Goal: Task Accomplishment & Management: Use online tool/utility

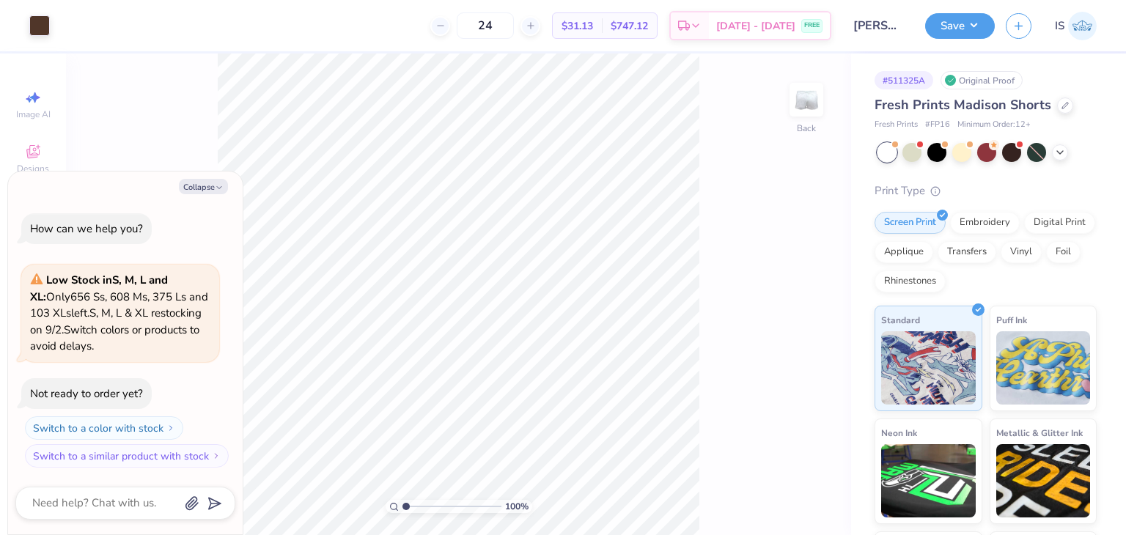
click at [1058, 115] on div "Fresh Prints Madison Shorts Fresh Prints # FP16 Minimum Order: 12 +" at bounding box center [985, 113] width 222 height 36
click at [1061, 107] on icon at bounding box center [1064, 103] width 7 height 7
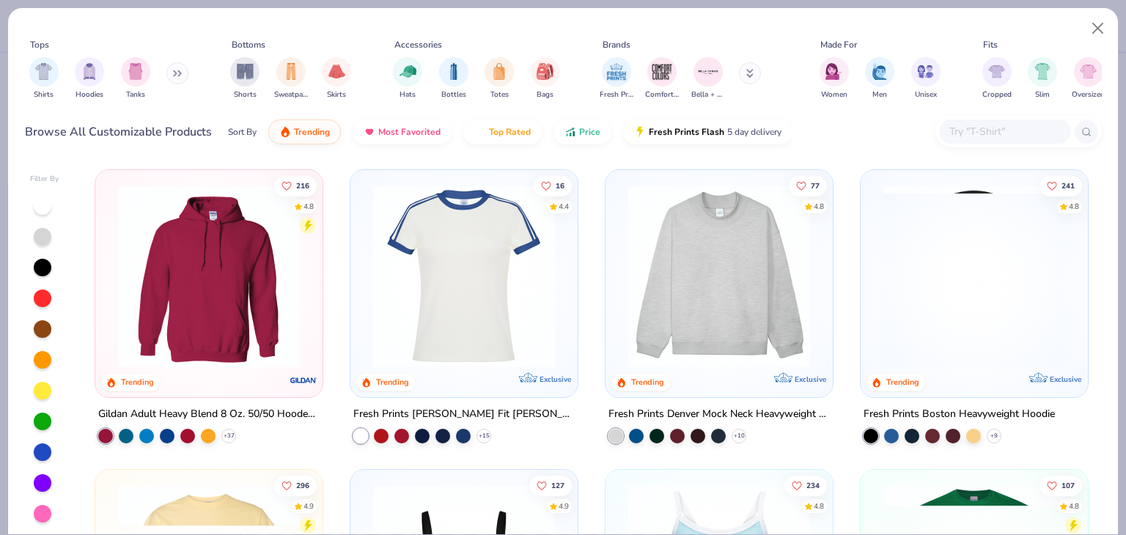
type textarea "x"
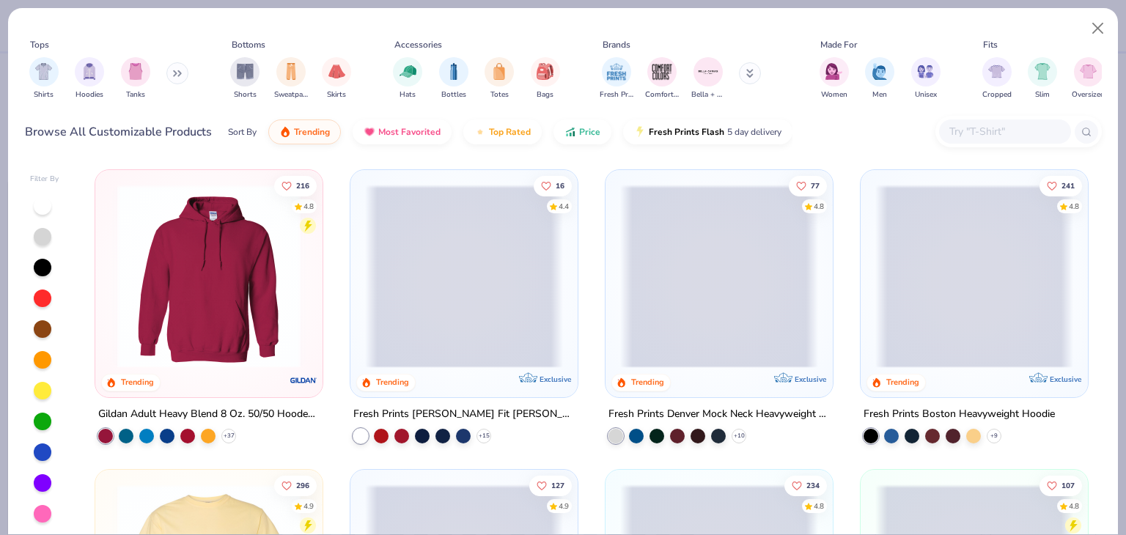
click at [980, 133] on input "text" at bounding box center [1004, 131] width 113 height 17
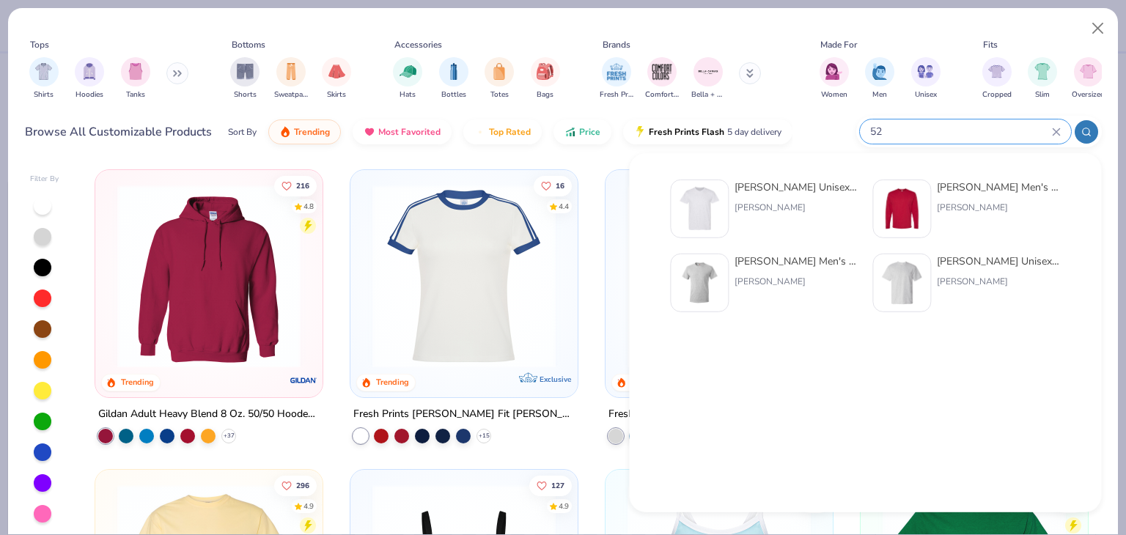
type input "5"
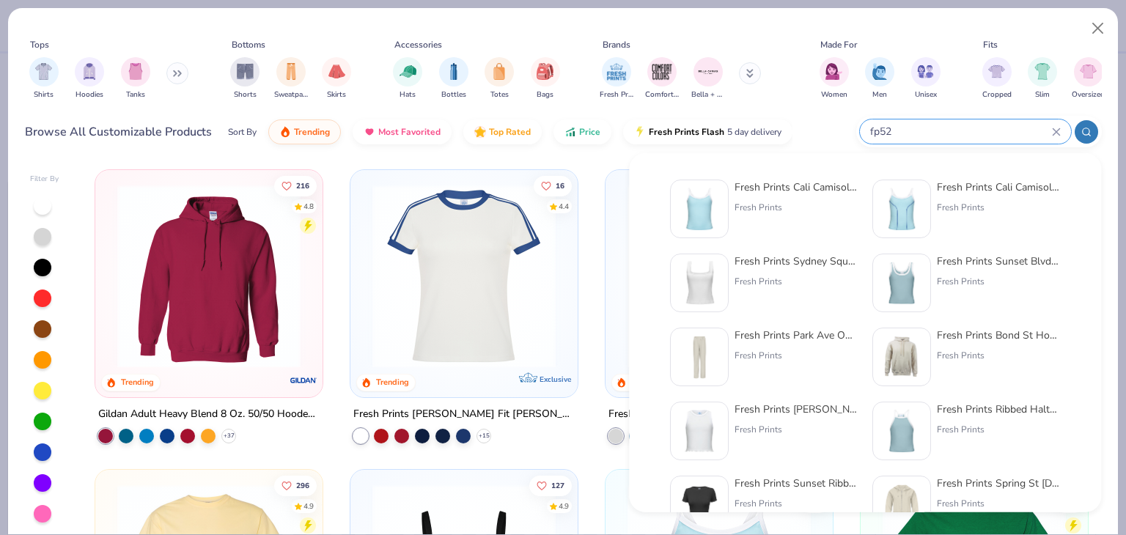
type input "fp52"
click at [750, 201] on div "Fresh Prints" at bounding box center [795, 207] width 123 height 13
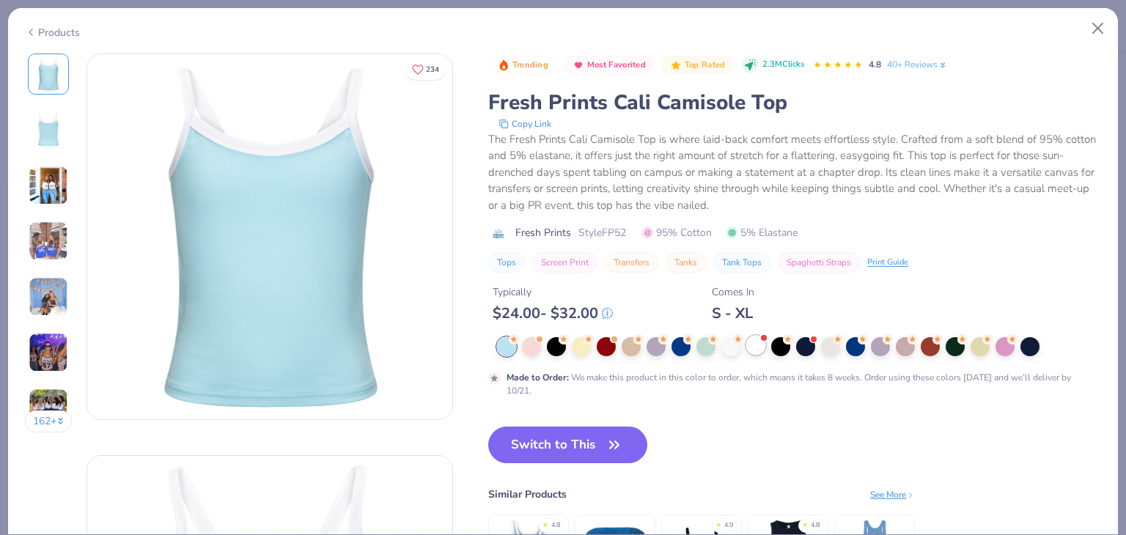
click at [760, 344] on div at bounding box center [755, 345] width 19 height 19
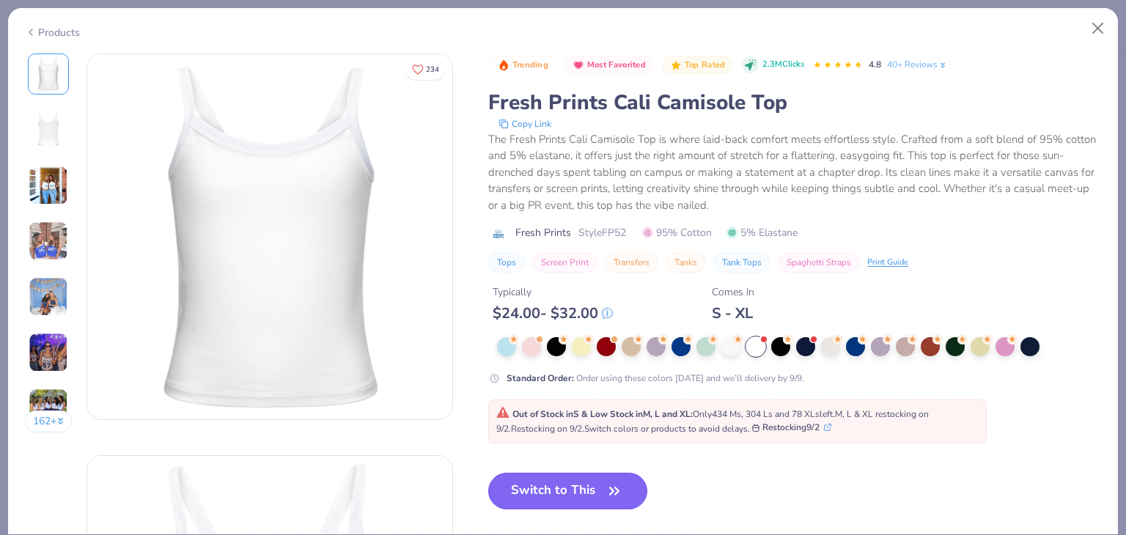
click at [597, 480] on button "Switch to This" at bounding box center [567, 491] width 159 height 37
type textarea "x"
type input "50"
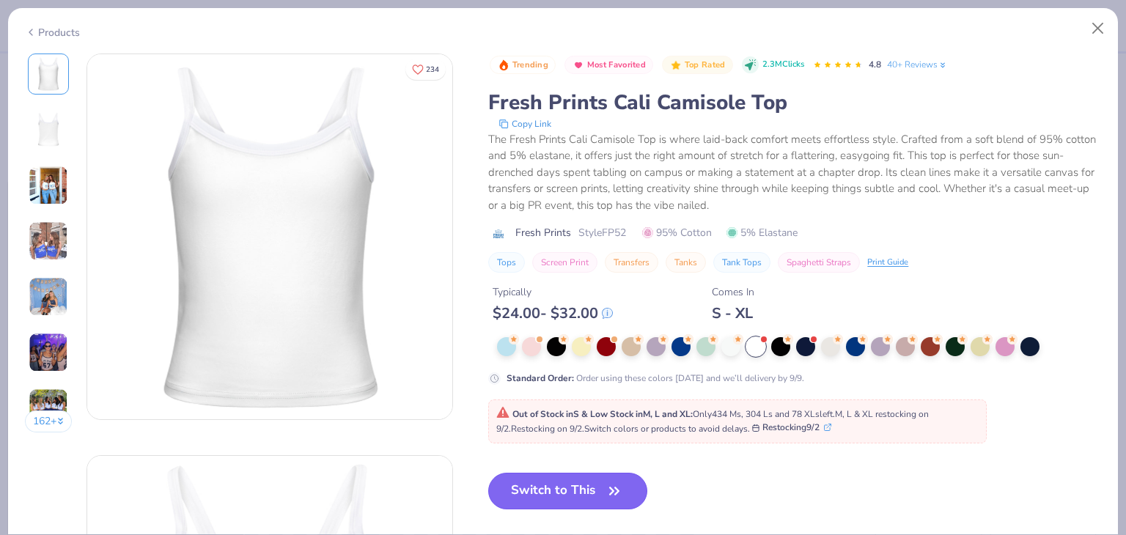
click at [597, 480] on button "Switch to This" at bounding box center [567, 491] width 159 height 37
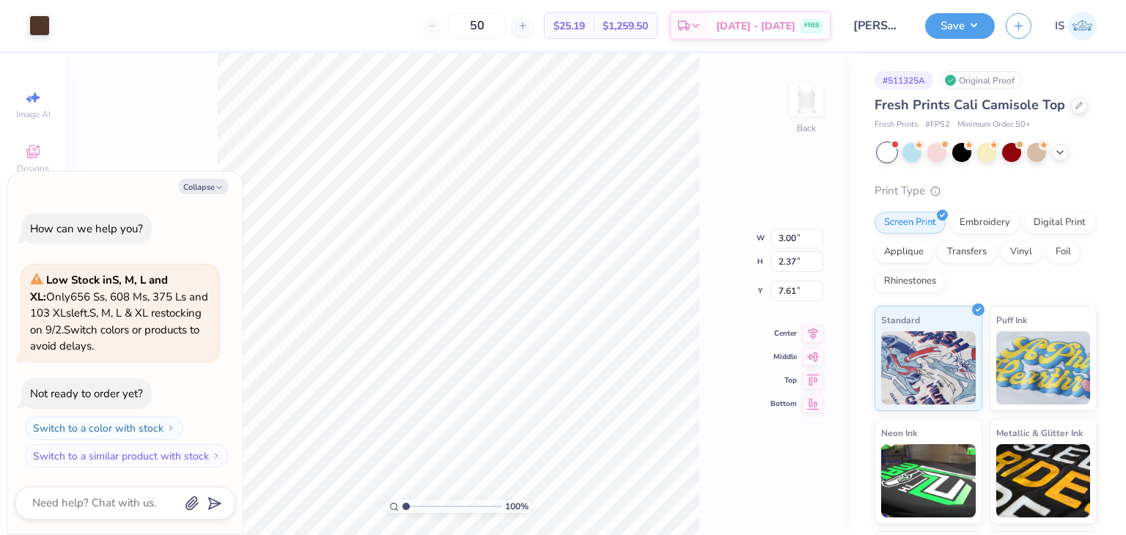
type textarea "x"
type input "3.39"
type textarea "x"
type input "3.87"
type input "3.05"
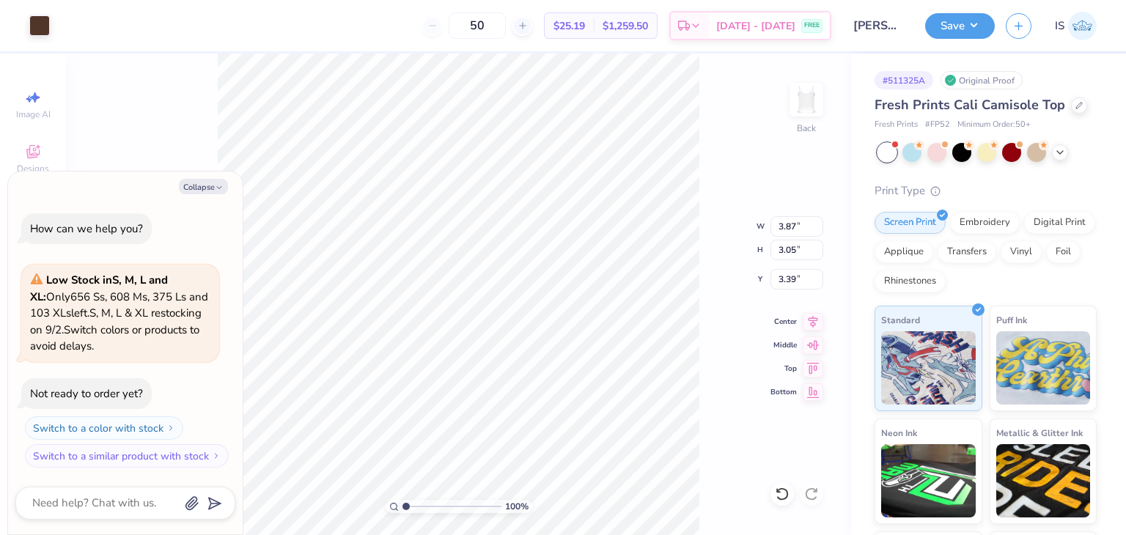
type textarea "x"
type input "2.08"
click at [970, 15] on button "Save" at bounding box center [960, 24] width 70 height 26
type textarea "x"
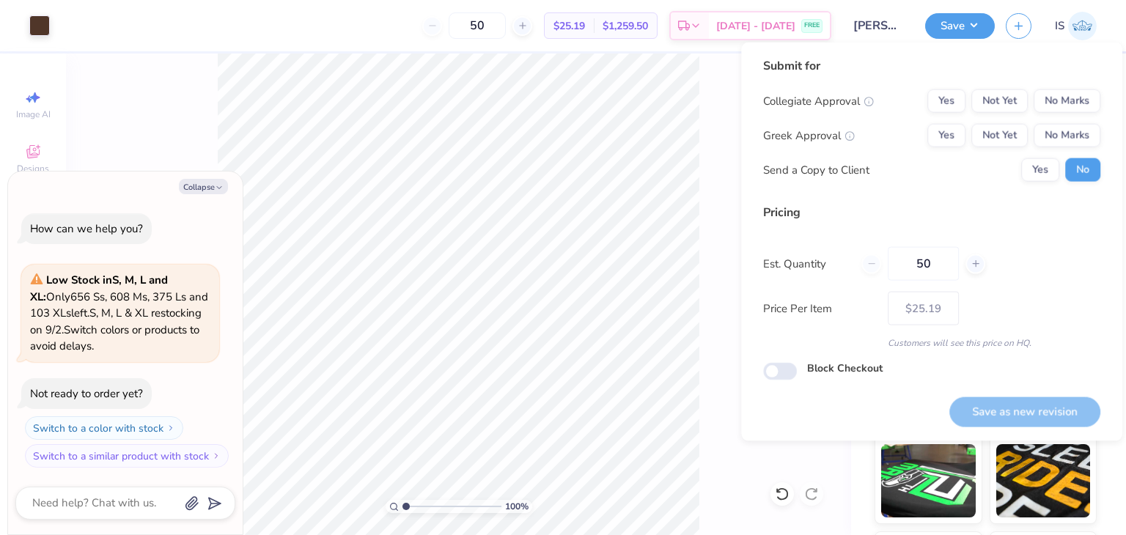
click at [1079, 87] on div "Submit for Collegiate Approval Yes Not Yet No Marks Greek Approval Yes Not Yet …" at bounding box center [931, 125] width 337 height 136
click at [1078, 97] on button "No Marks" at bounding box center [1066, 100] width 67 height 23
click at [952, 144] on button "Yes" at bounding box center [946, 135] width 38 height 23
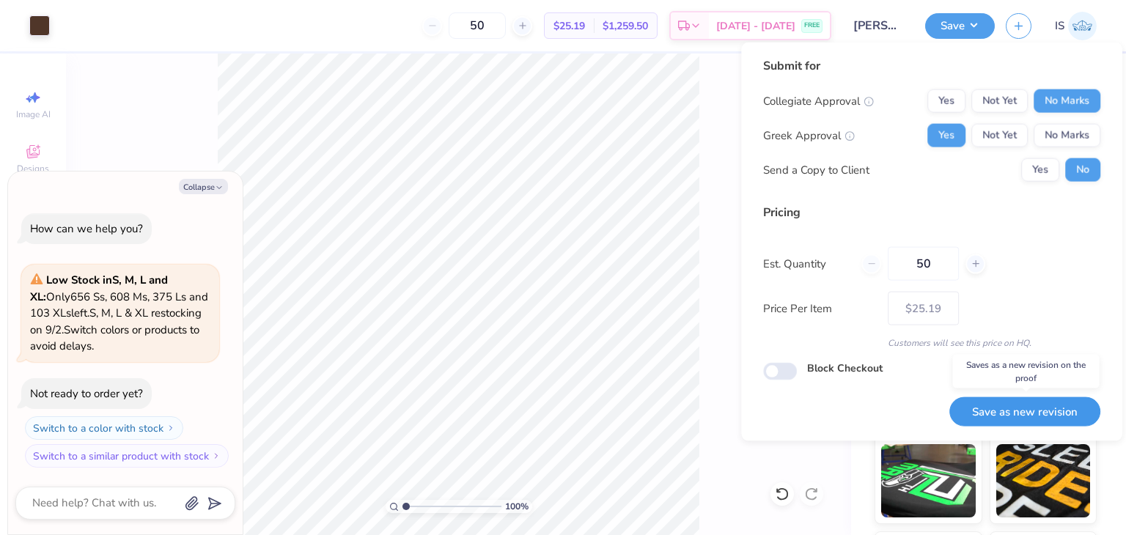
click at [1003, 405] on button "Save as new revision" at bounding box center [1024, 411] width 151 height 30
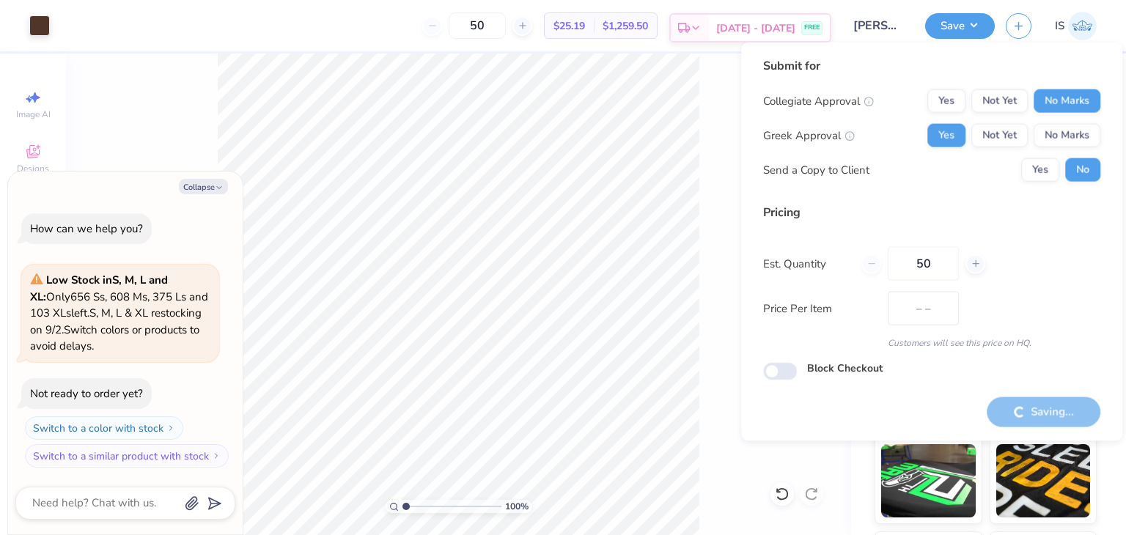
type input "$25.19"
type textarea "x"
